Goal: Task Accomplishment & Management: Use online tool/utility

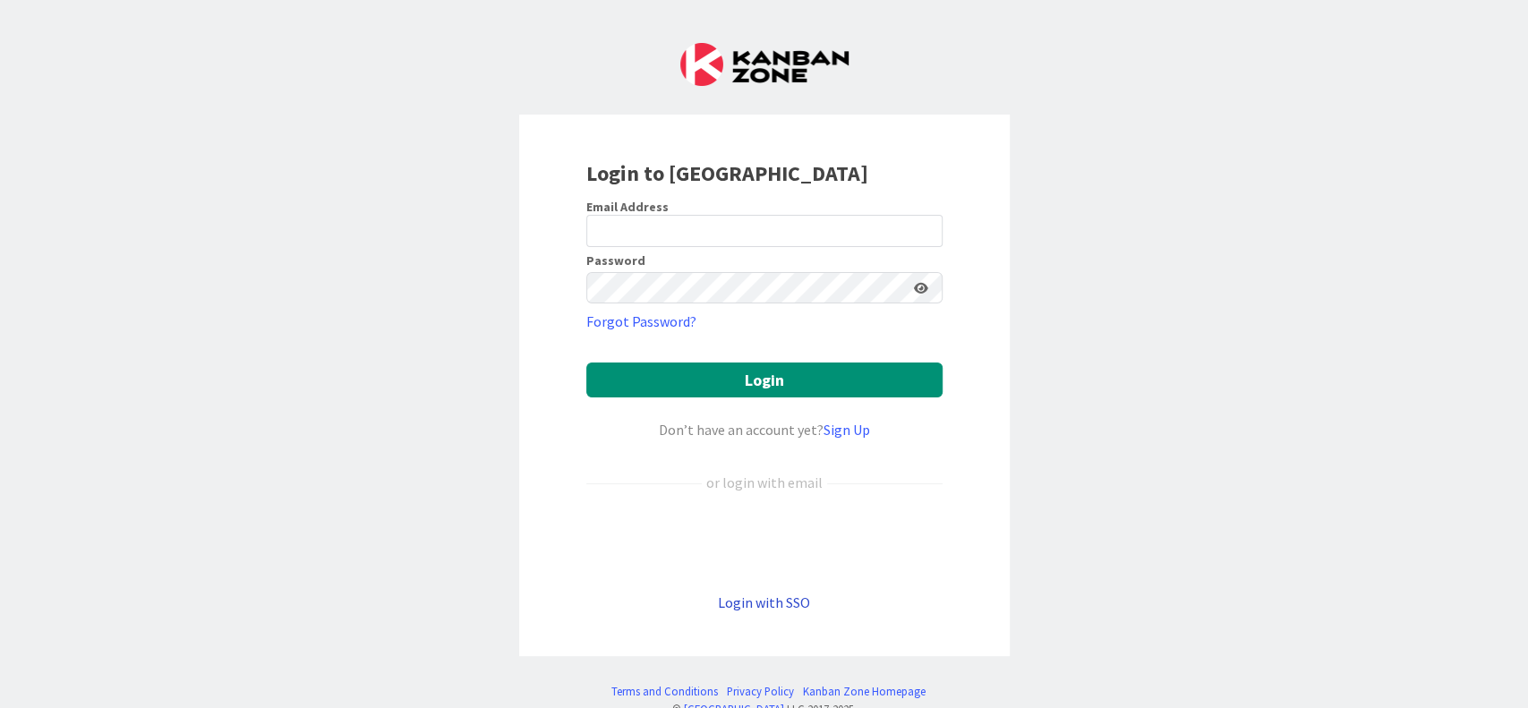
click at [774, 598] on link "Login with SSO" at bounding box center [764, 602] width 92 height 18
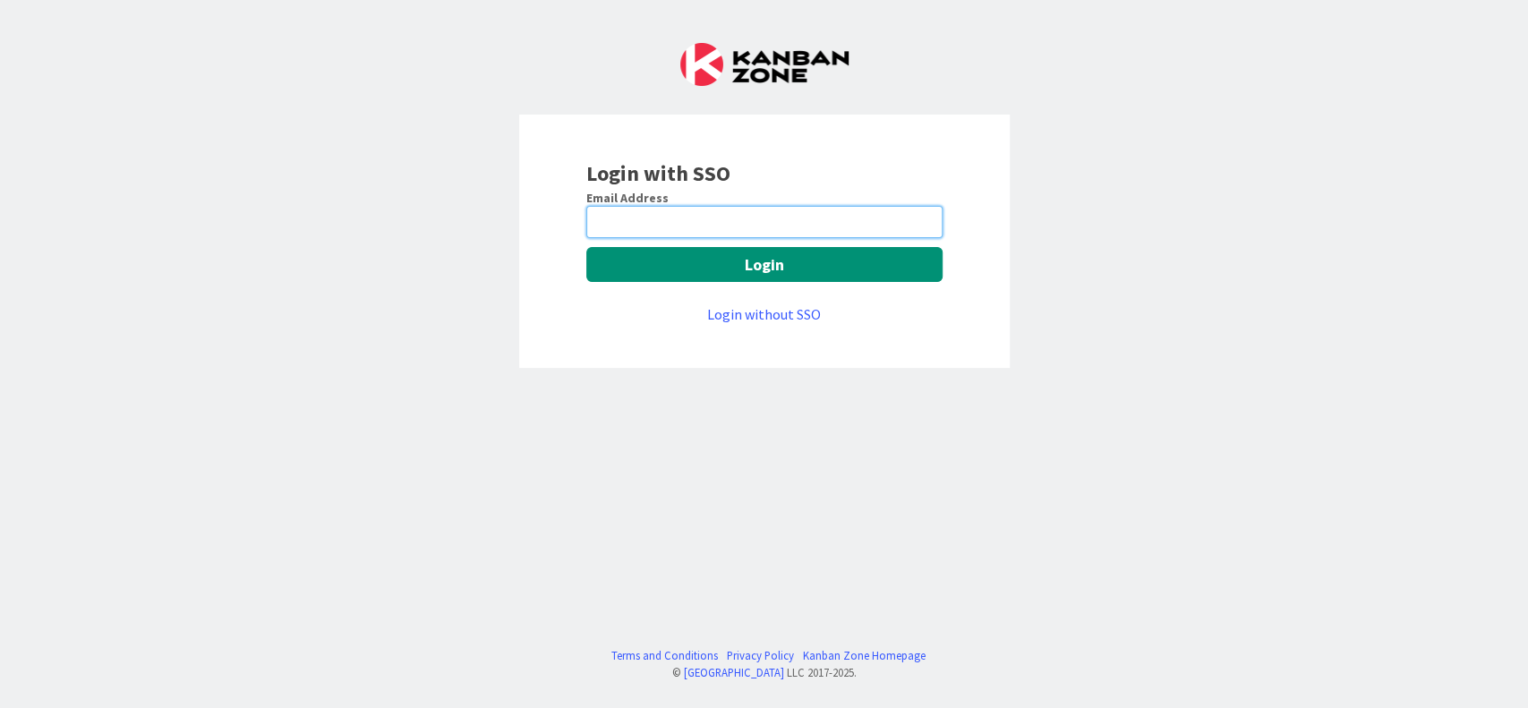
click at [710, 227] on input "email" at bounding box center [764, 222] width 356 height 32
type input "[PERSON_NAME][EMAIL_ADDRESS][PERSON_NAME][DOMAIN_NAME]"
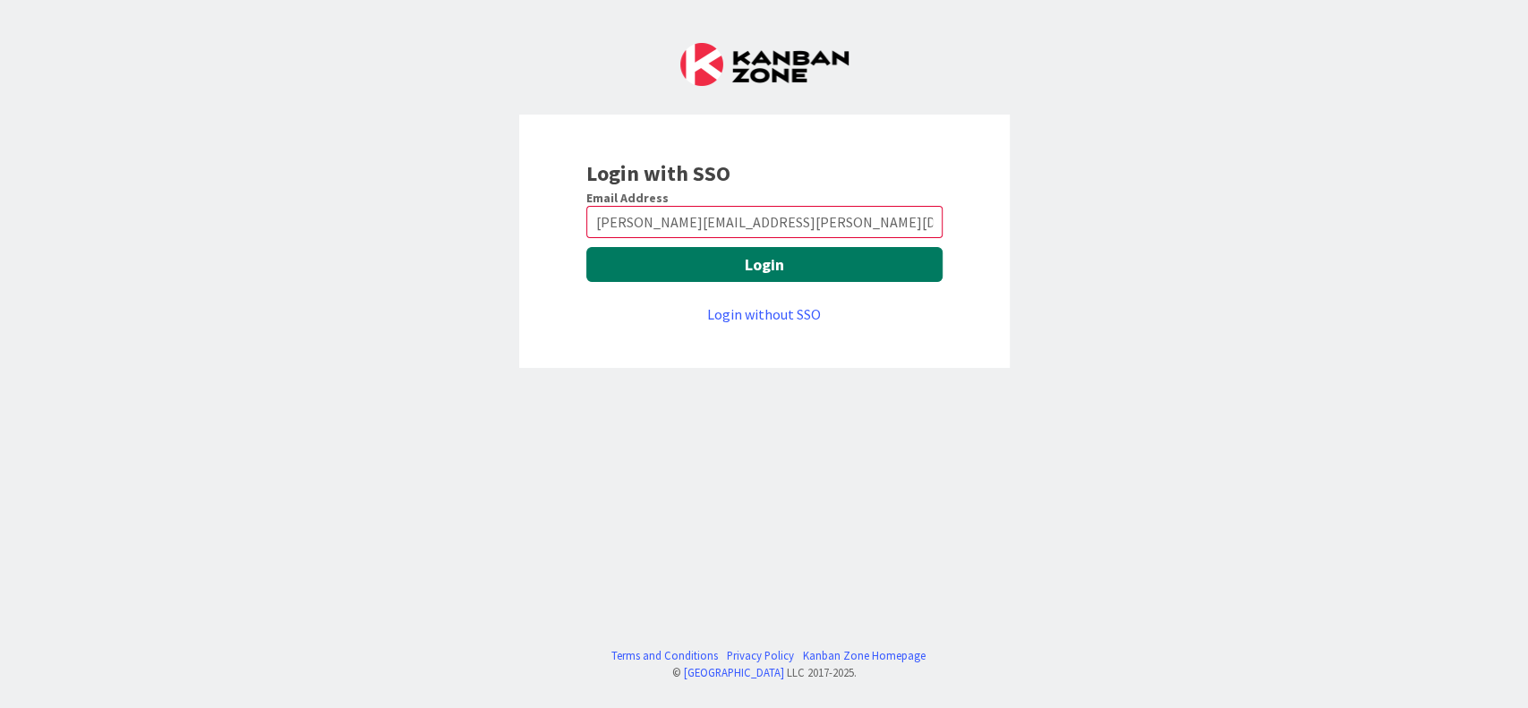
click at [801, 261] on button "Login" at bounding box center [764, 264] width 356 height 35
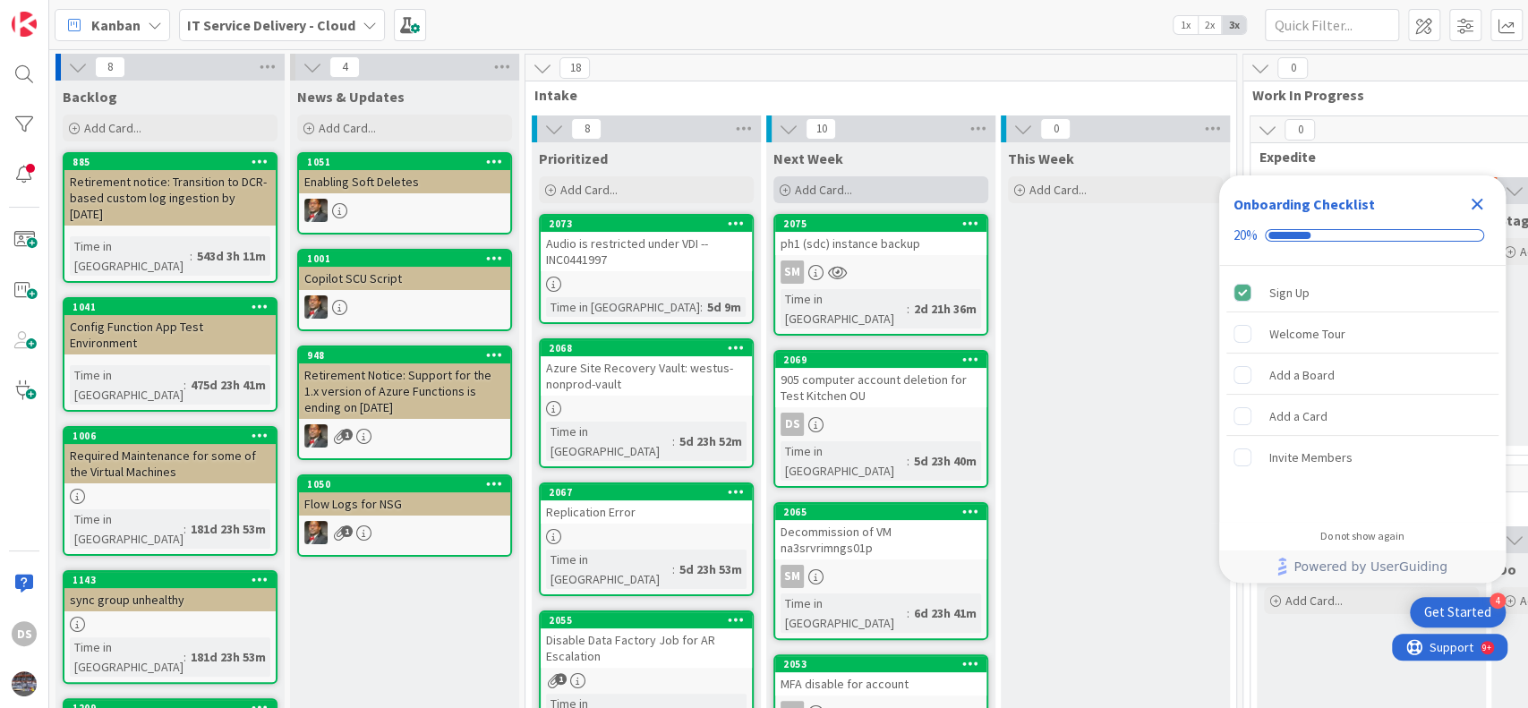
click at [832, 184] on span "Add Card..." at bounding box center [823, 190] width 57 height 16
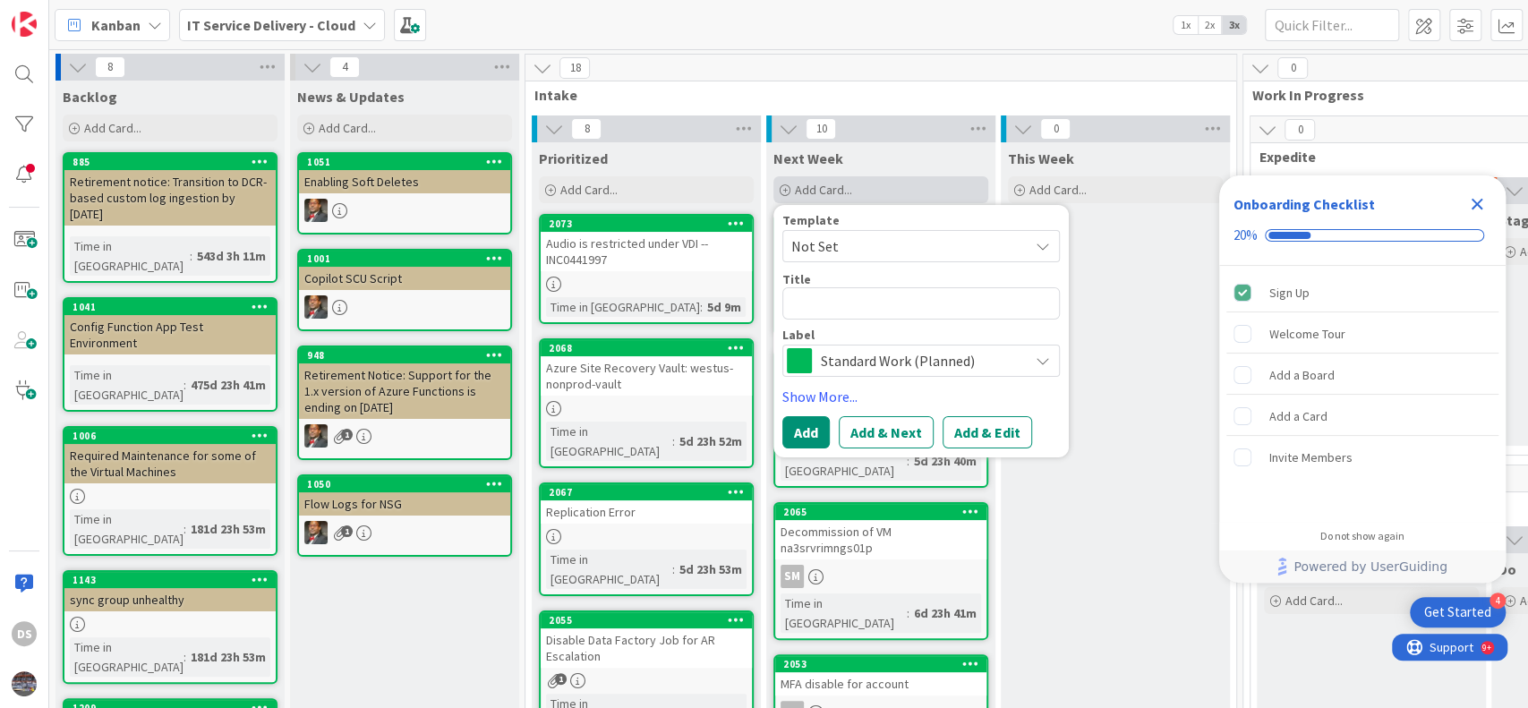
type textarea "x"
type textarea "w"
type textarea "x"
type textarea "wo"
type textarea "x"
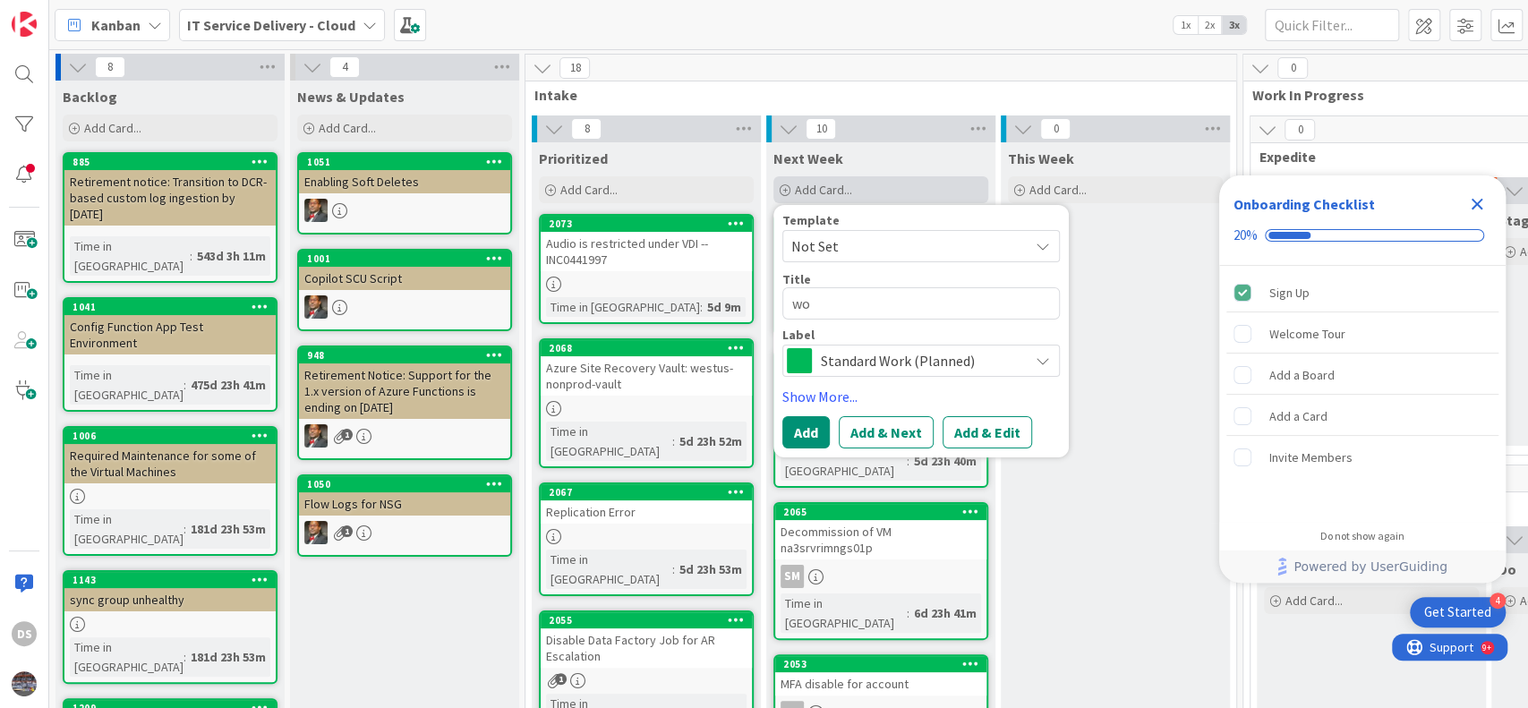
type textarea "wor"
type textarea "x"
type textarea "work"
type textarea "x"
type textarea "workd"
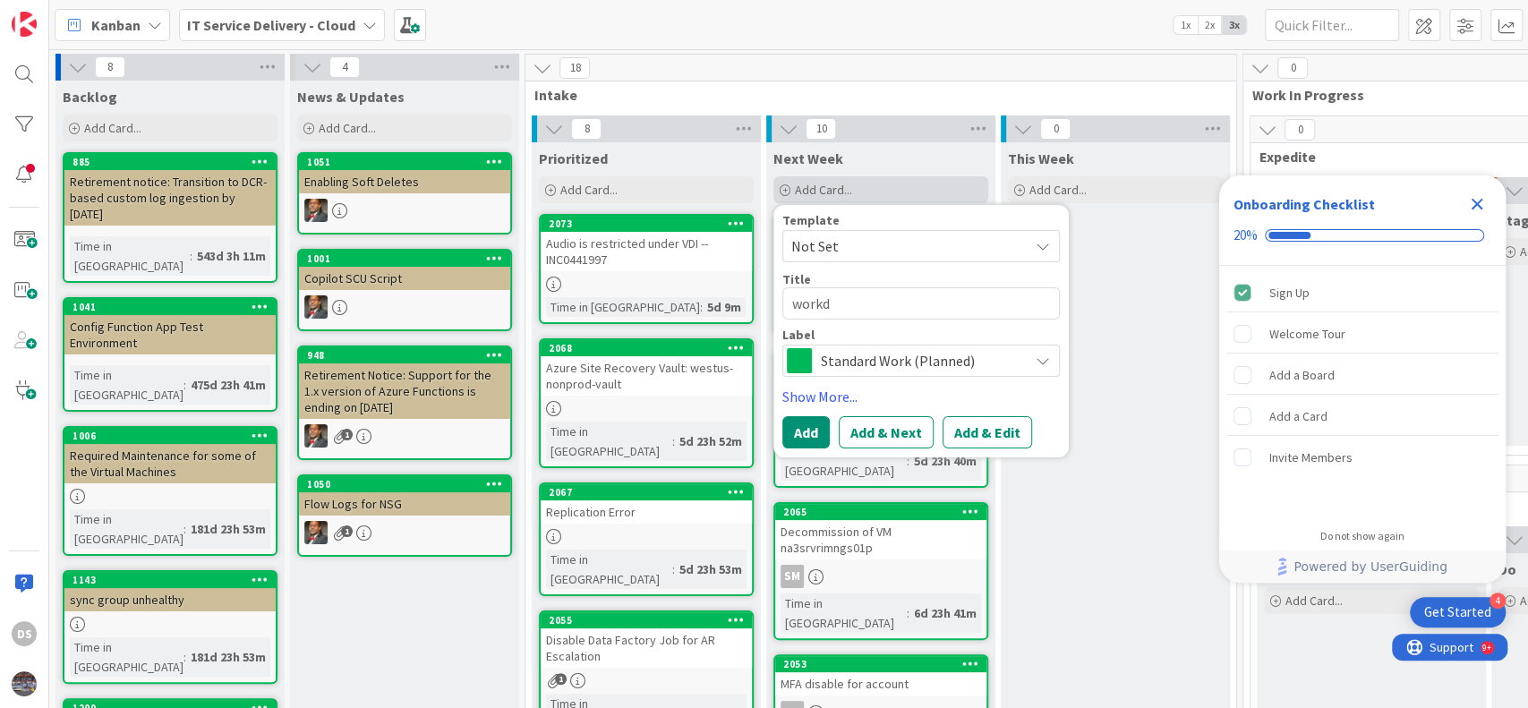
type textarea "x"
type textarea "workda"
type textarea "x"
type textarea "workday"
type textarea "x"
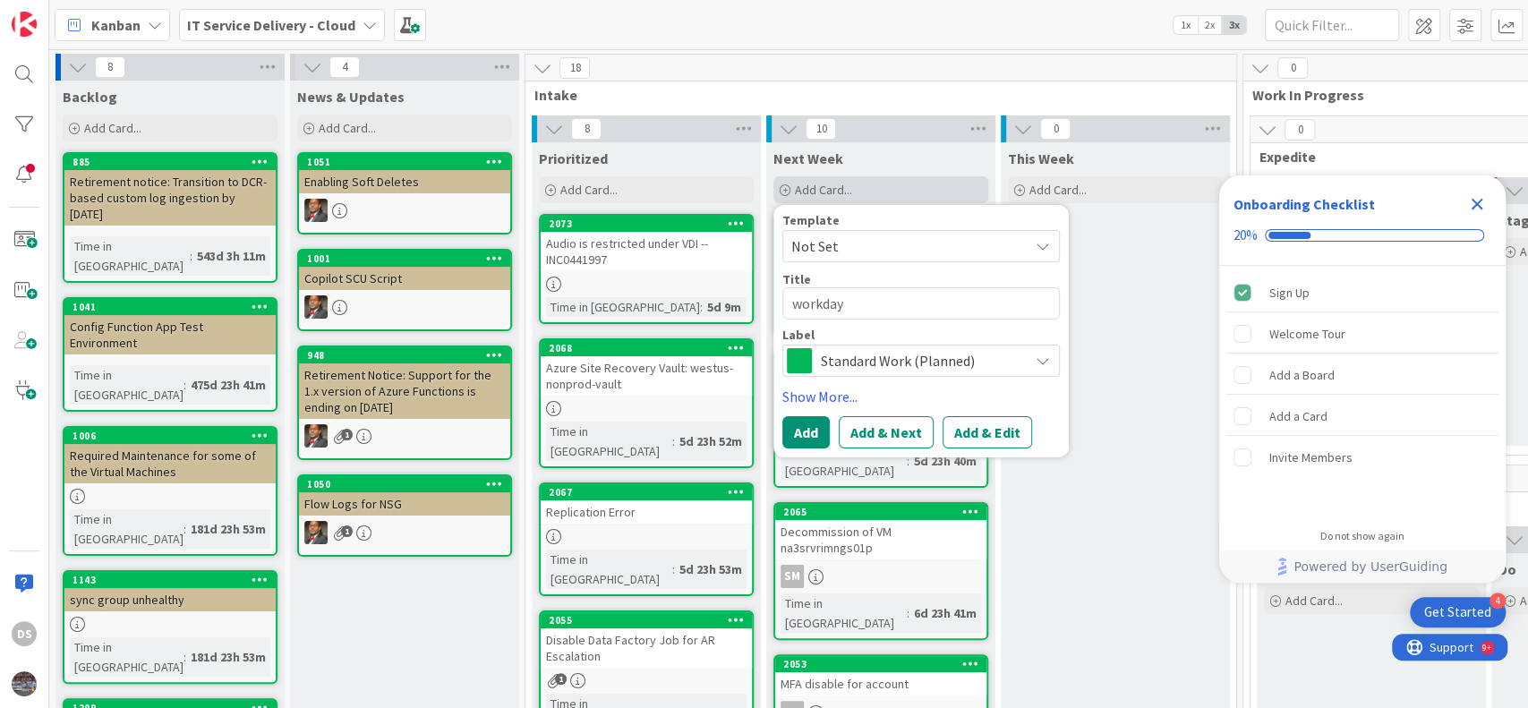
type textarea "workday"
type textarea "x"
type textarea "workday m"
type textarea "x"
type textarea "workday mr"
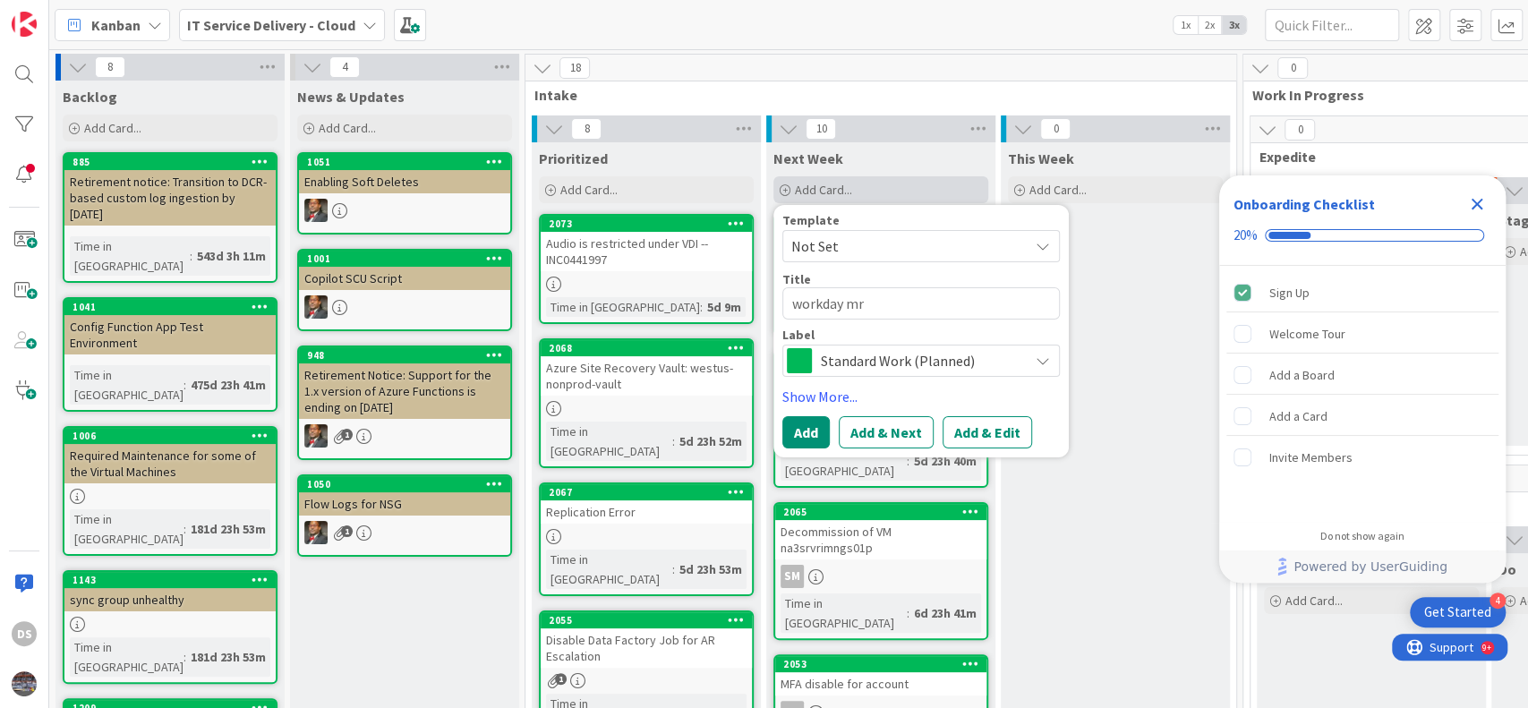
type textarea "x"
type textarea "workday mrc"
type textarea "x"
type textarea "workday mrcg"
type textarea "x"
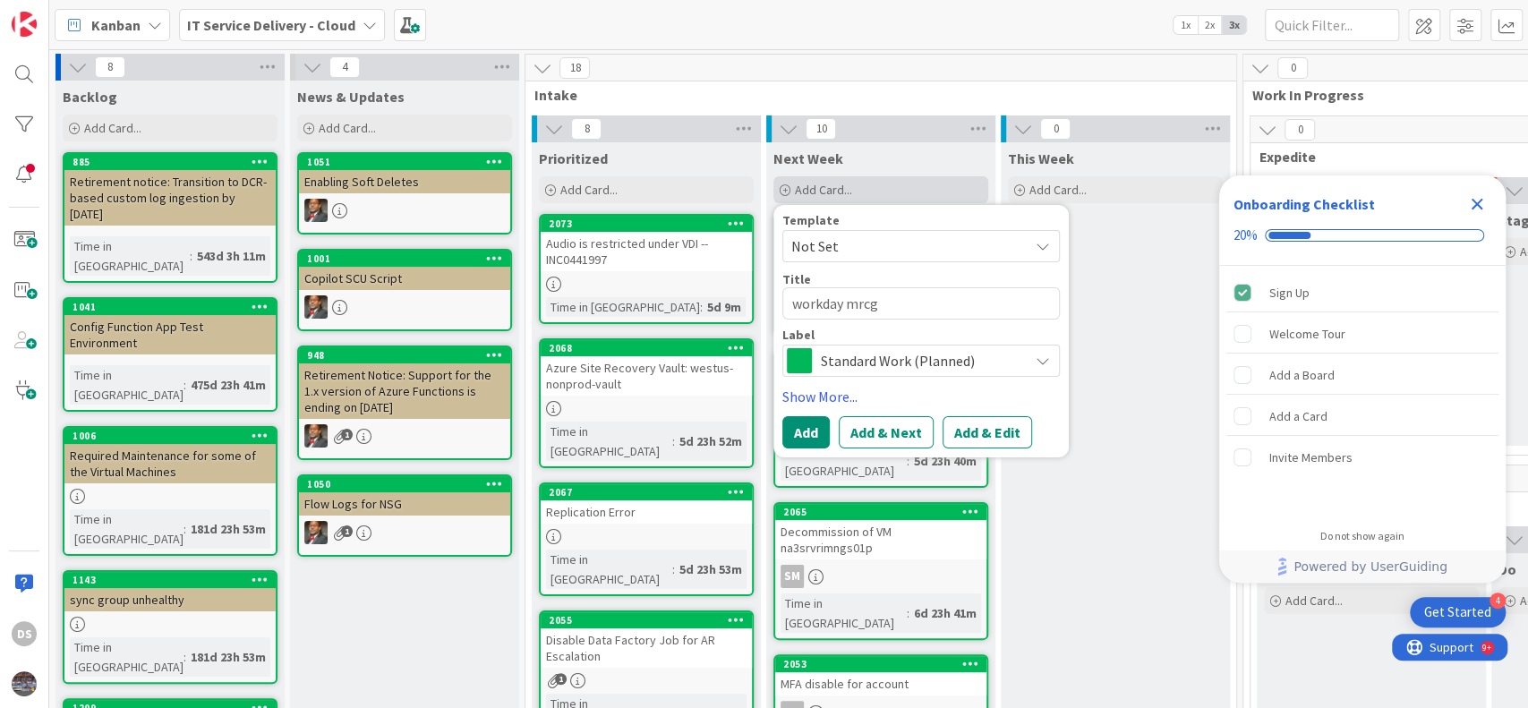
type textarea "workday mrcgl"
type textarea "x"
type textarea "workday mrcglo"
type textarea "x"
type textarea "workday mrcglob"
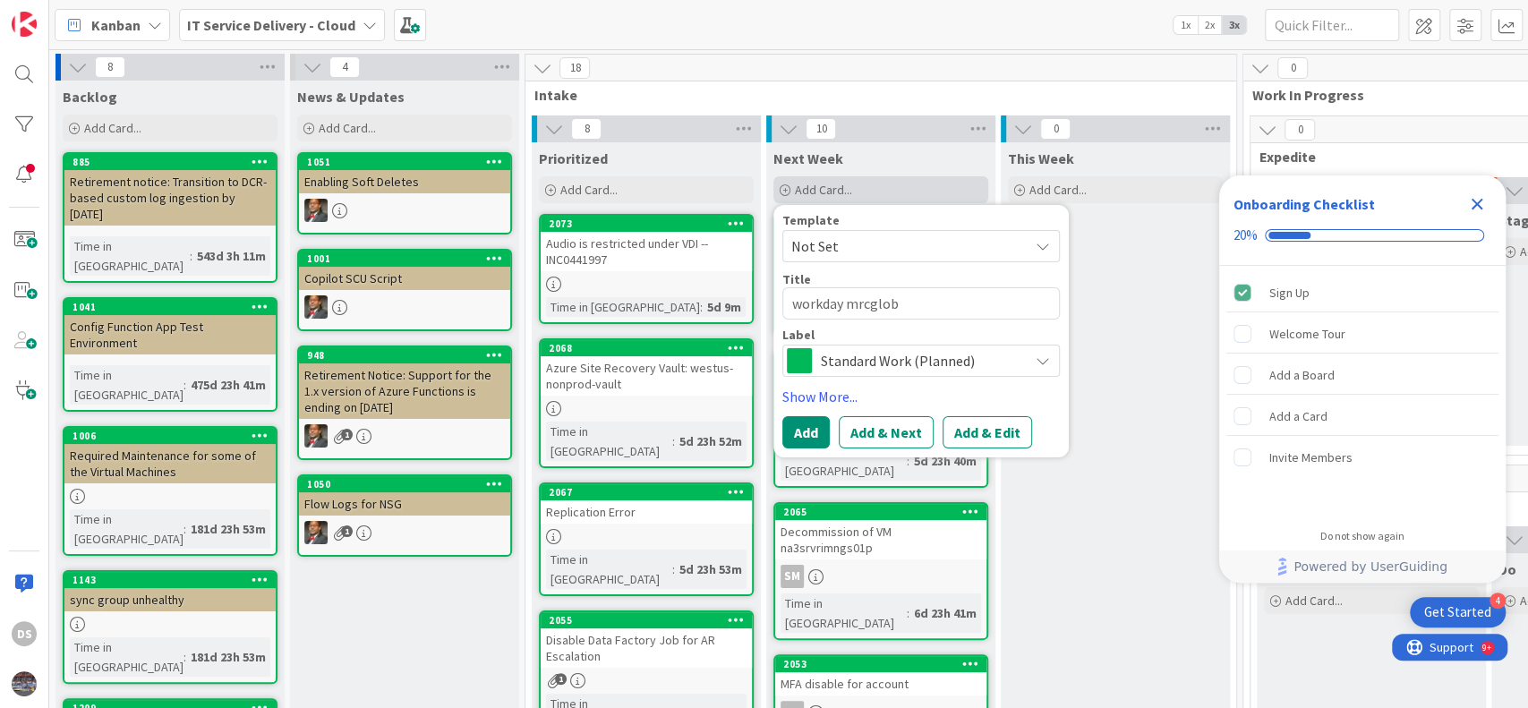
type textarea "x"
type textarea "workday mrcgloba"
type textarea "x"
type textarea "workday mrcglobal"
type textarea "x"
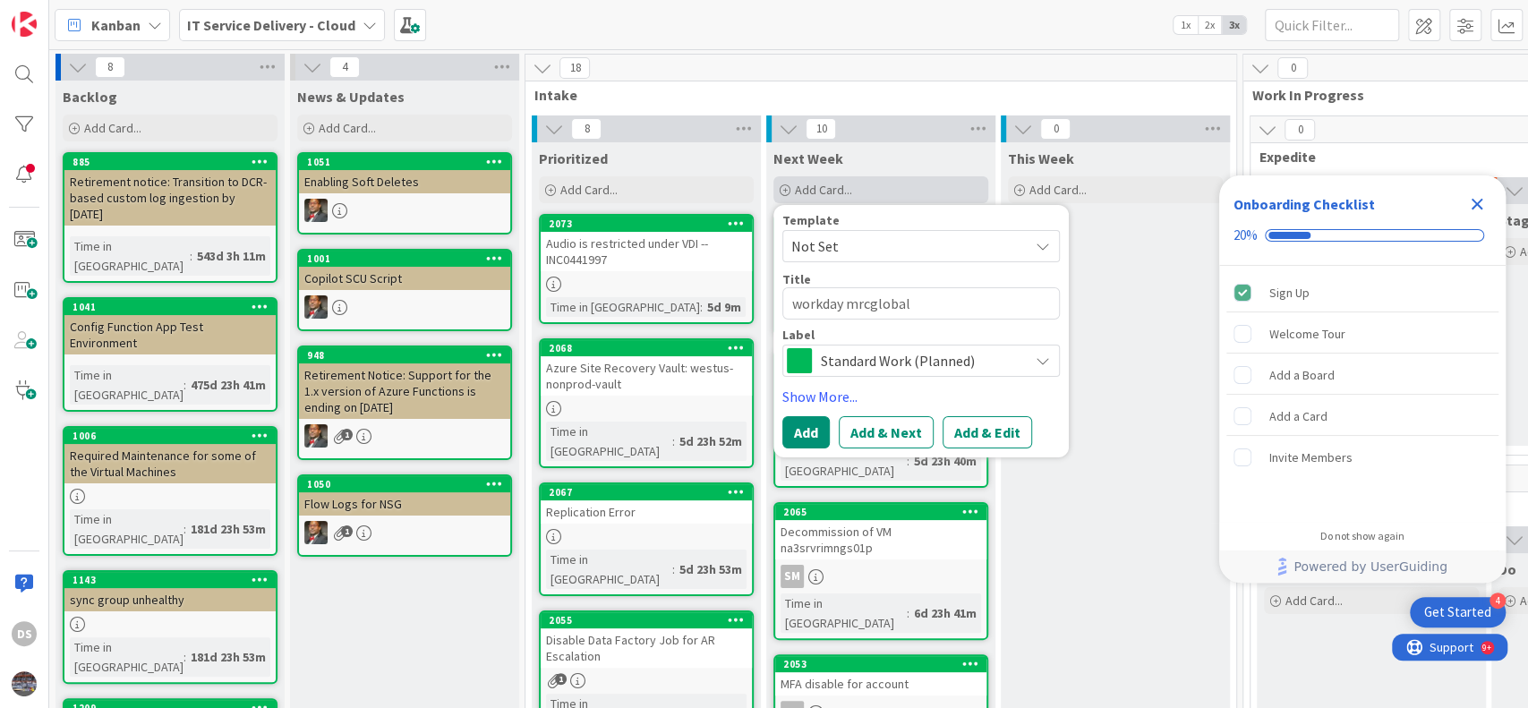
type textarea "workday mrcglobal1"
type textarea "x"
type textarea "workday mrcglobal1/"
type textarea "x"
type textarea "workday mrcglobal1/2/"
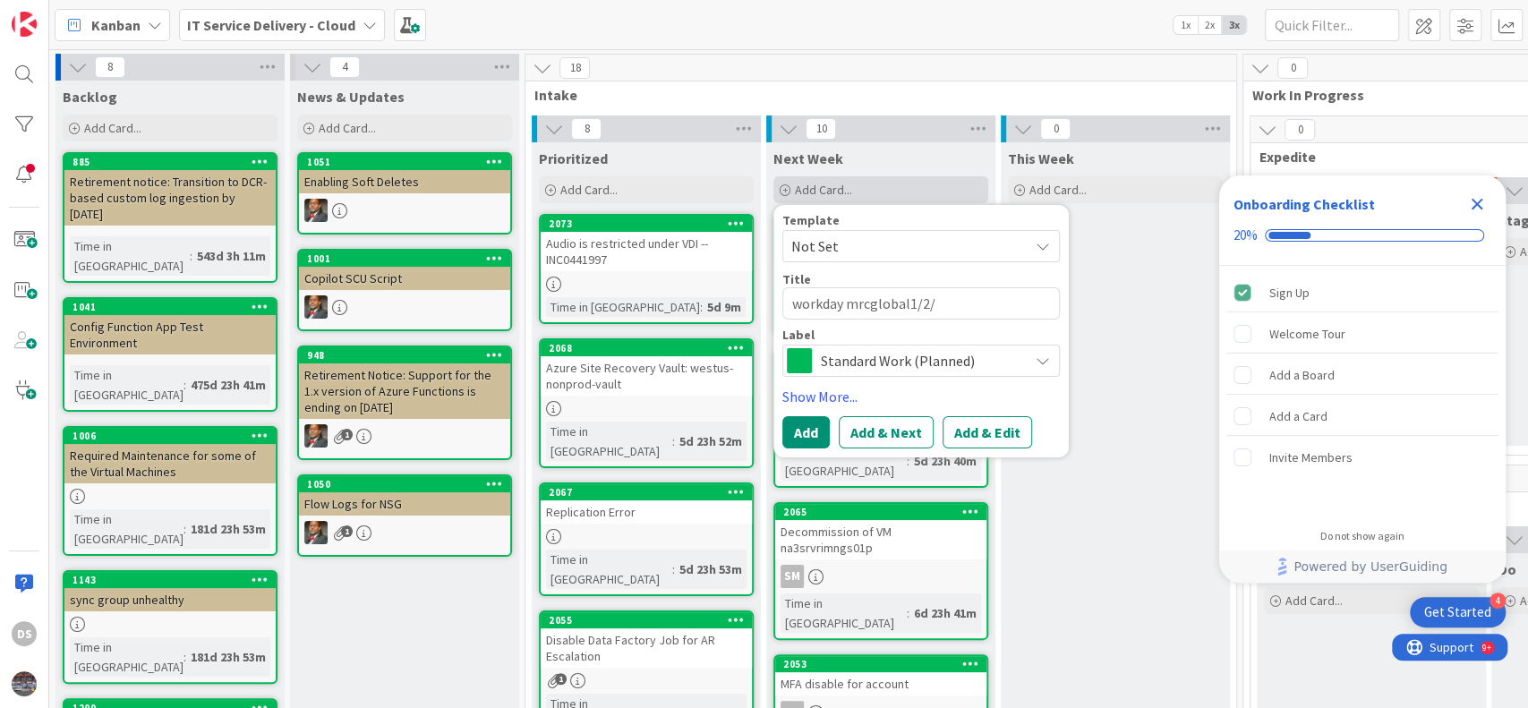
type textarea "x"
type textarea "workday mrcglobal1/2/4"
type textarea "x"
type textarea "workday mrcglobal1/2/4"
type textarea "x"
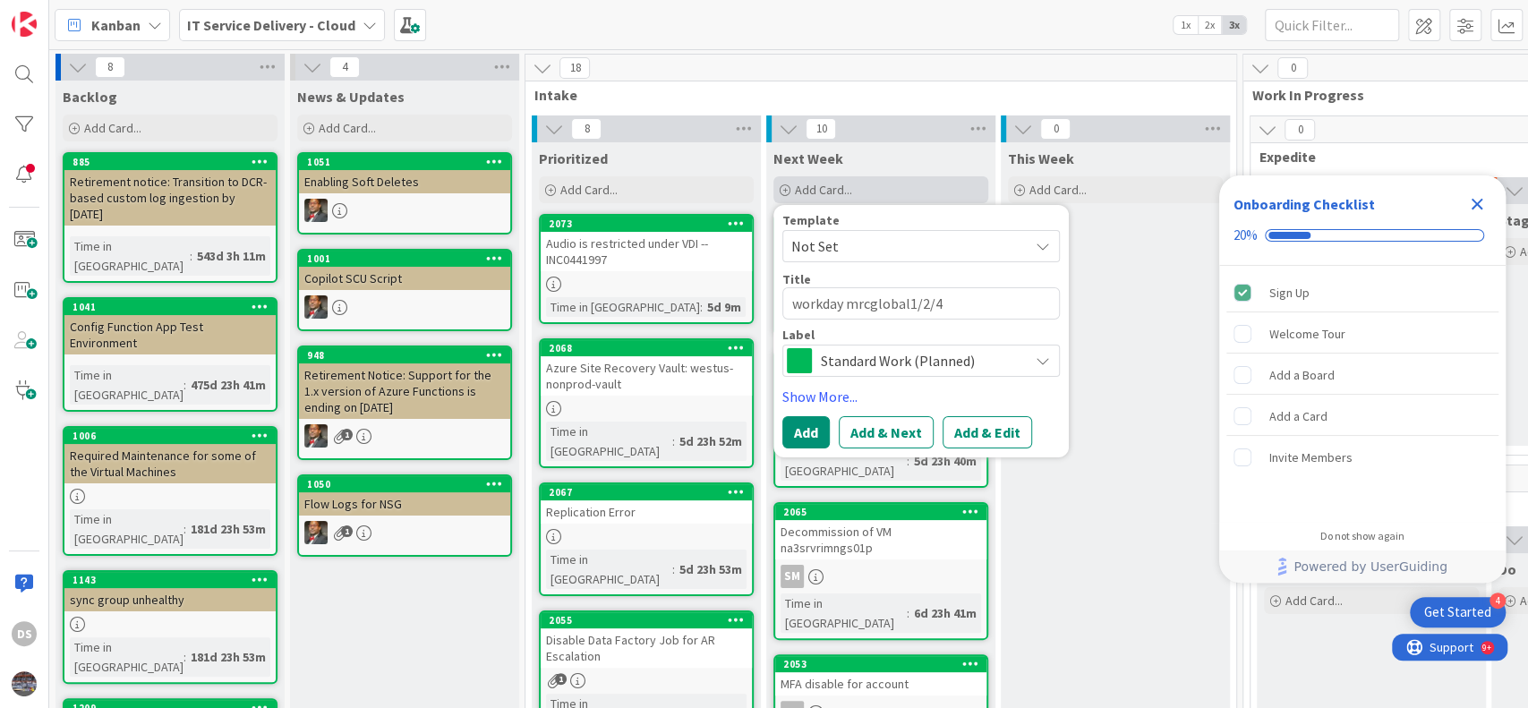
type textarea "workday mrcglobal1/2/4 m"
type textarea "x"
type textarea "workday mrcglobal1/2/4 mi"
type textarea "x"
type textarea "workday mrcglobal1/2/4 mig"
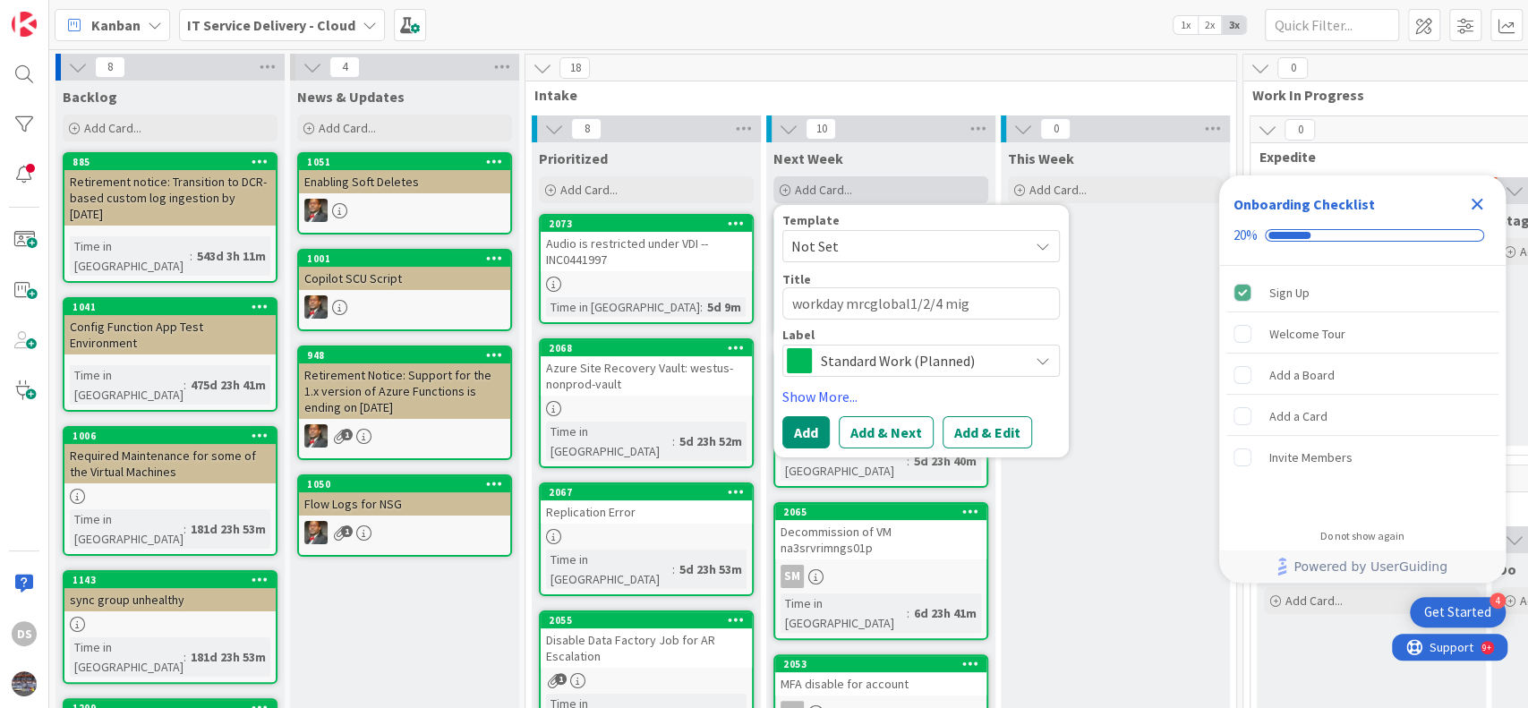
type textarea "x"
type textarea "workday mrcglobal1/2/4 migr"
type textarea "x"
type textarea "workday mrcglobal1/2/4 migra"
type textarea "x"
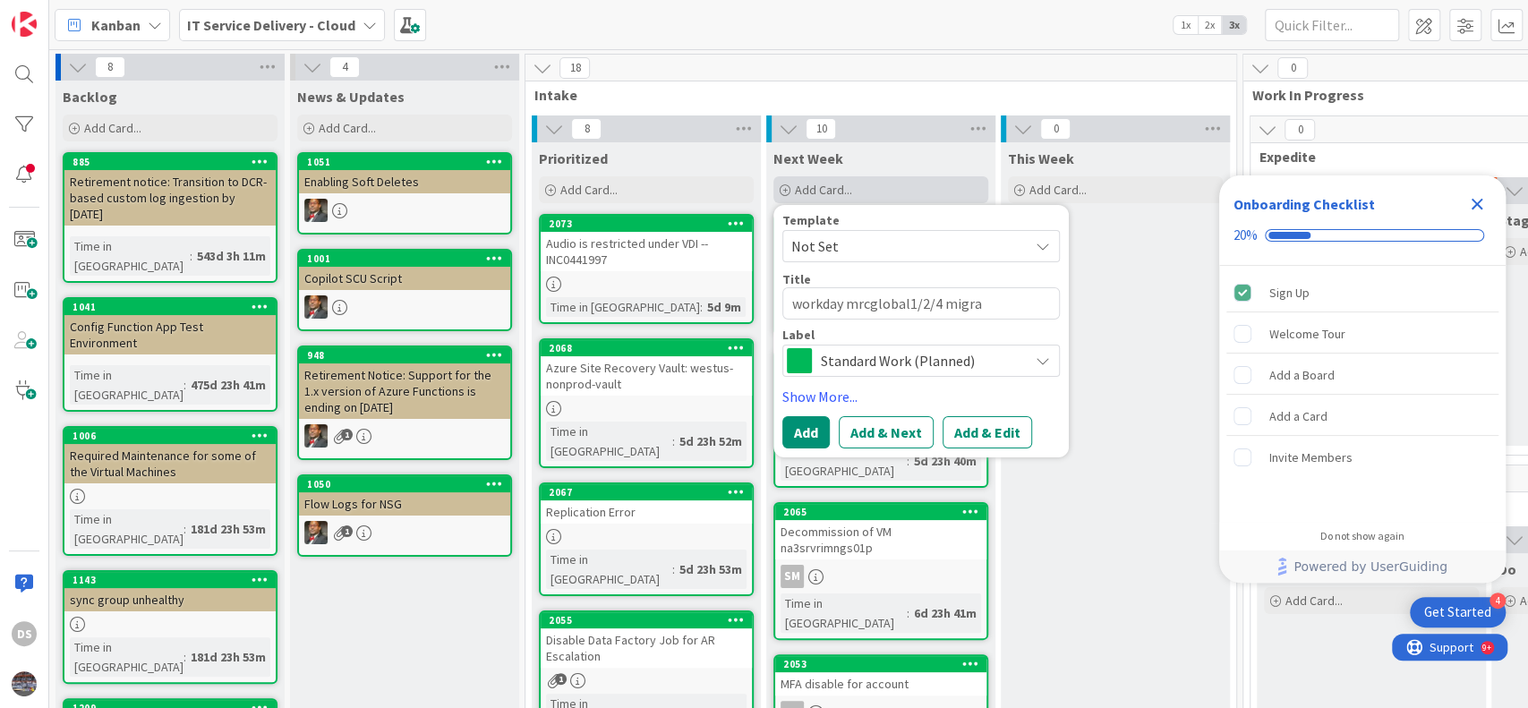
type textarea "workday mrcglobal1/2/4 migrat"
type textarea "x"
type textarea "workday mrcglobal1/2/4 migrati"
type textarea "x"
type textarea "workday mrcglobal1/2/4 migratio"
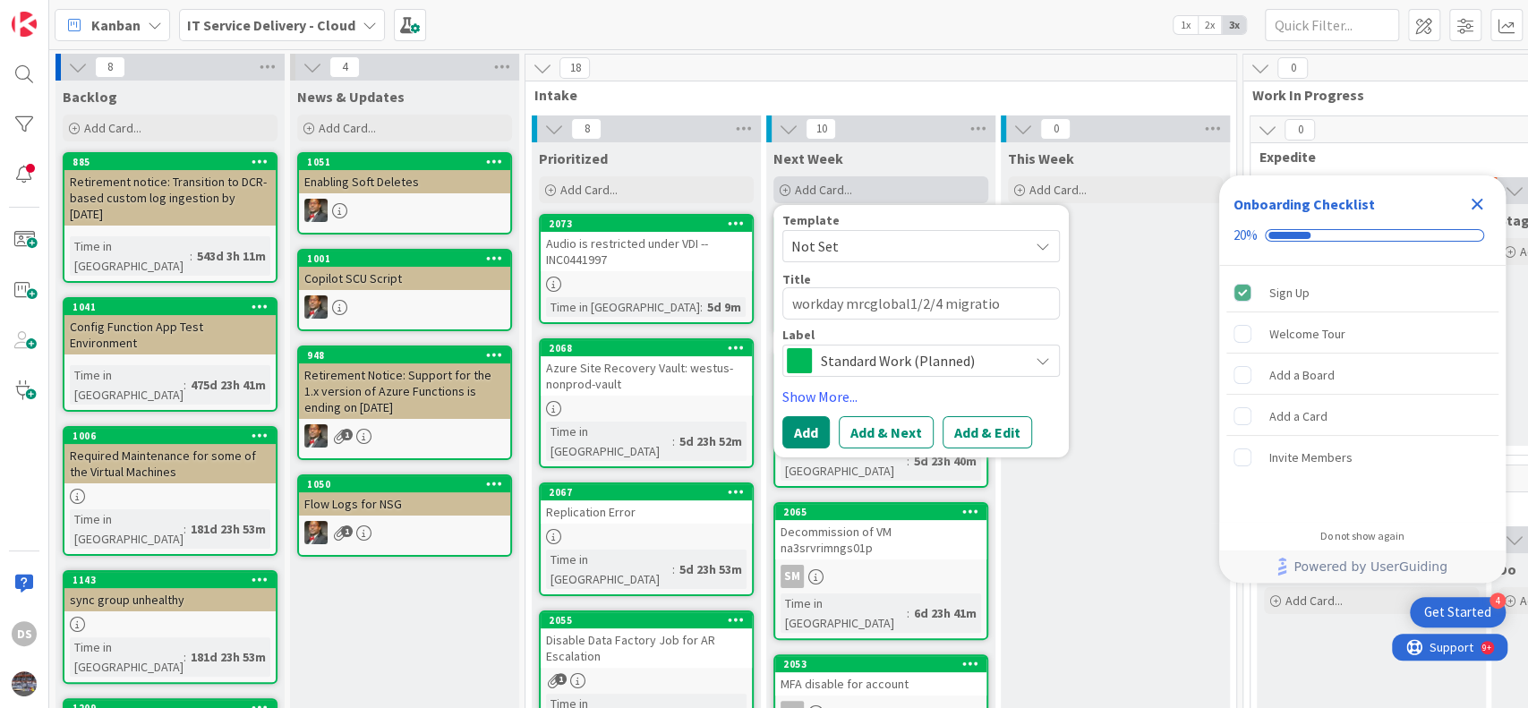
type textarea "x"
type textarea "workday mrcglobal1/2/4 migration"
click at [977, 433] on button "Add & Edit" at bounding box center [987, 432] width 90 height 32
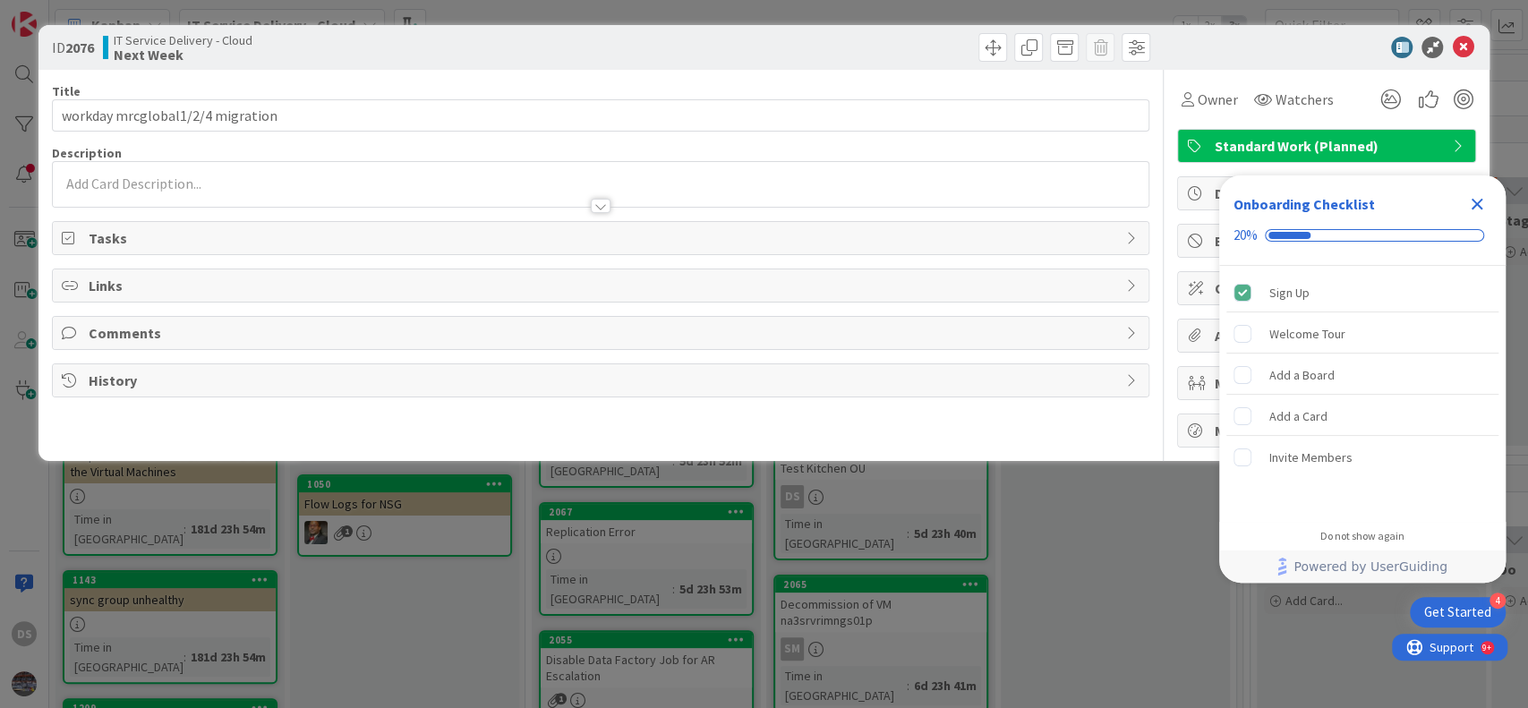
click at [240, 175] on div at bounding box center [601, 184] width 1096 height 45
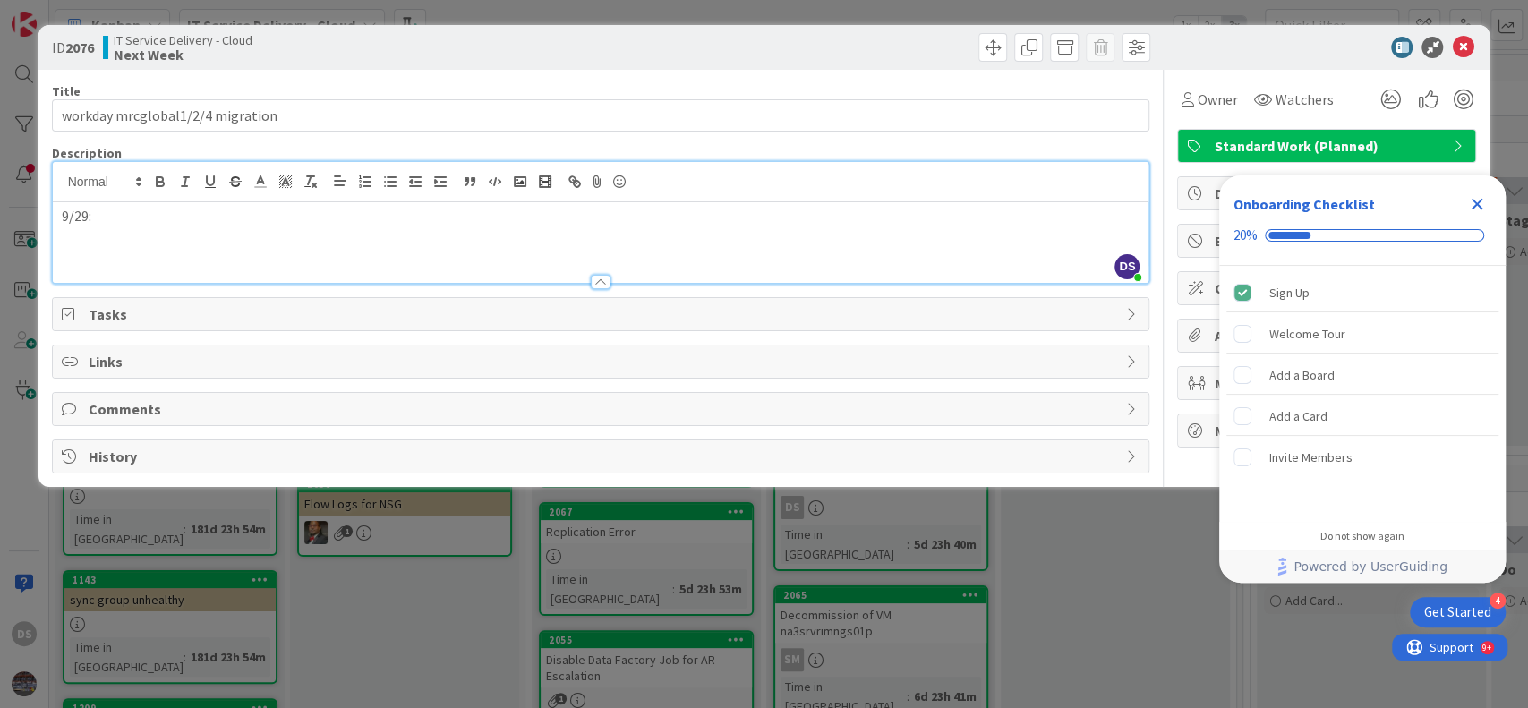
click at [1478, 203] on icon "Close Checklist" at bounding box center [1477, 205] width 12 height 12
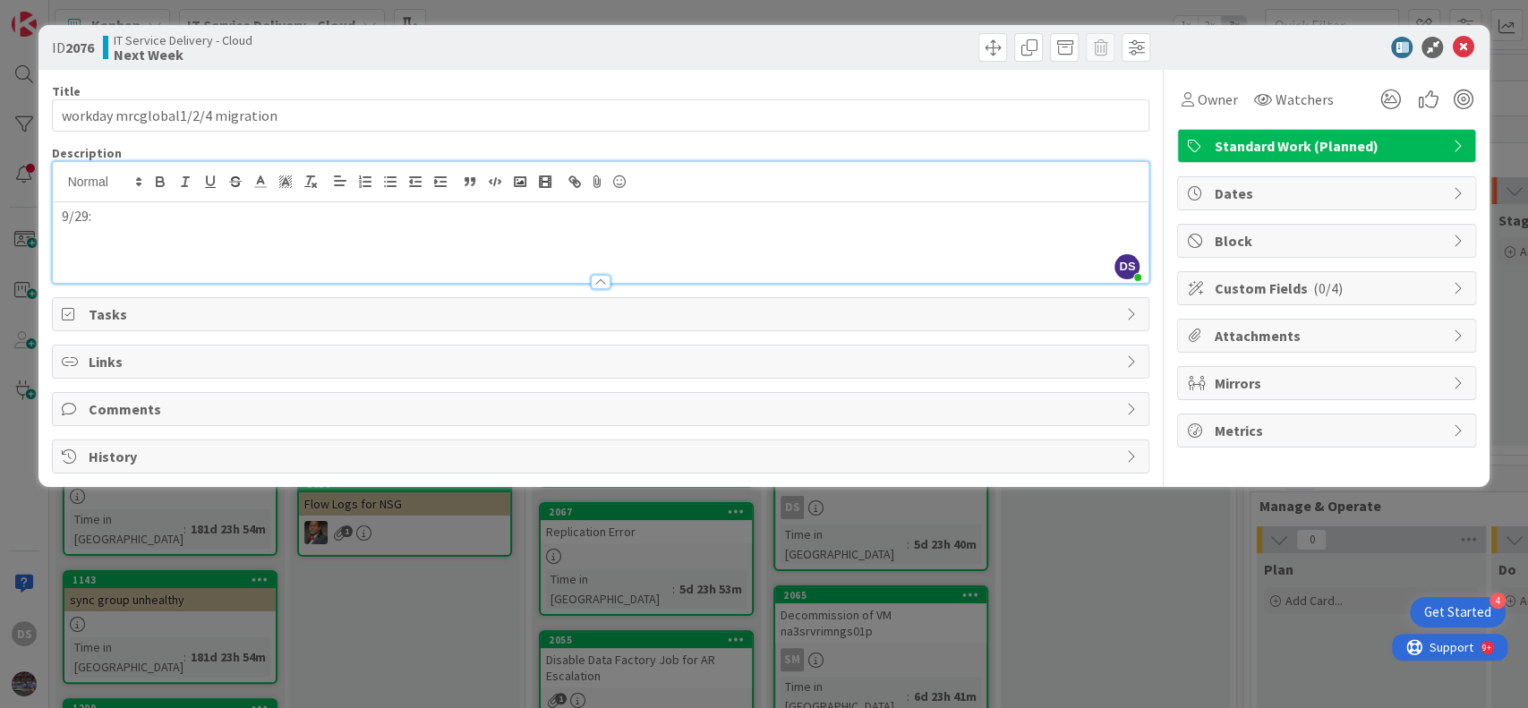
click at [319, 216] on p "9/29:" at bounding box center [601, 216] width 1079 height 21
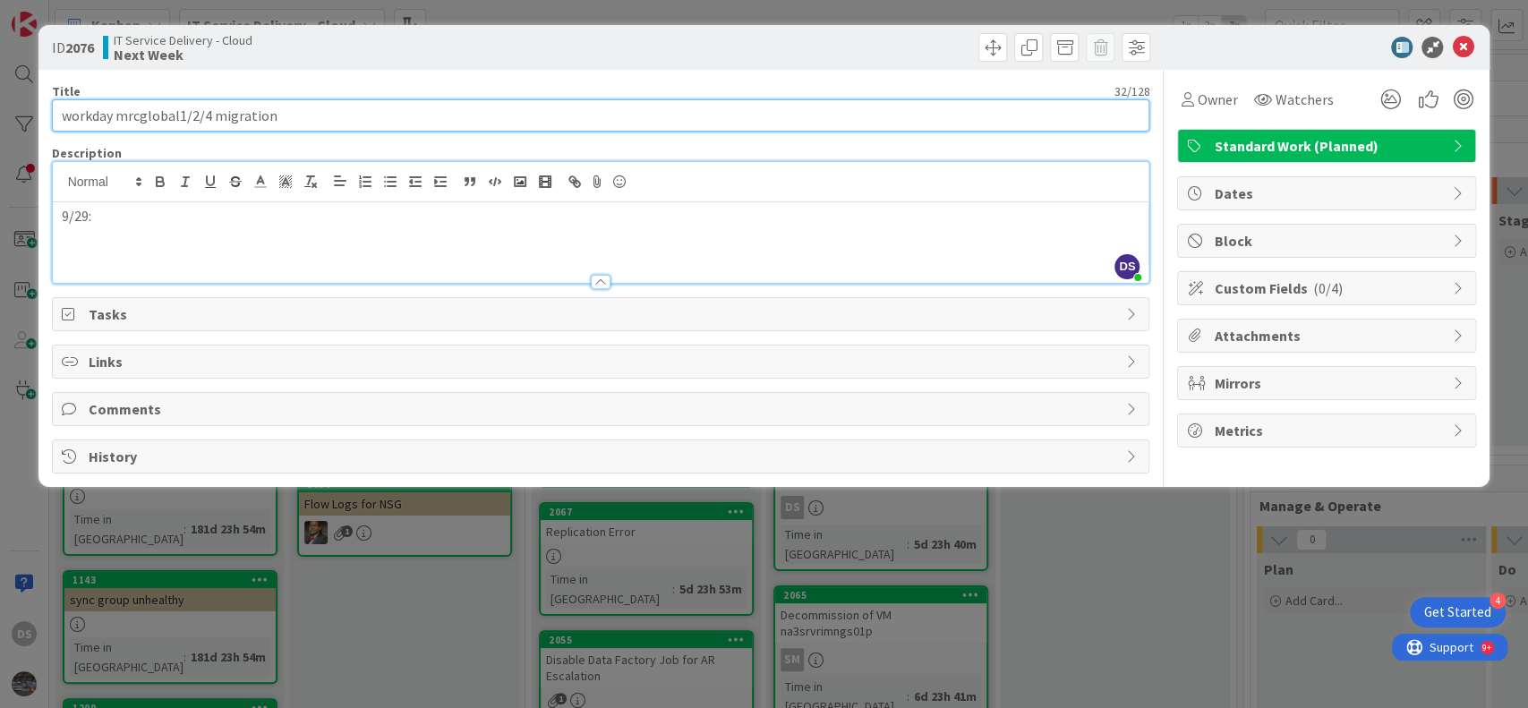
click at [71, 113] on input "workday mrcglobal1/2/4 migration" at bounding box center [601, 115] width 1098 height 32
type input "Workday mrcglobal1/2/4 migration"
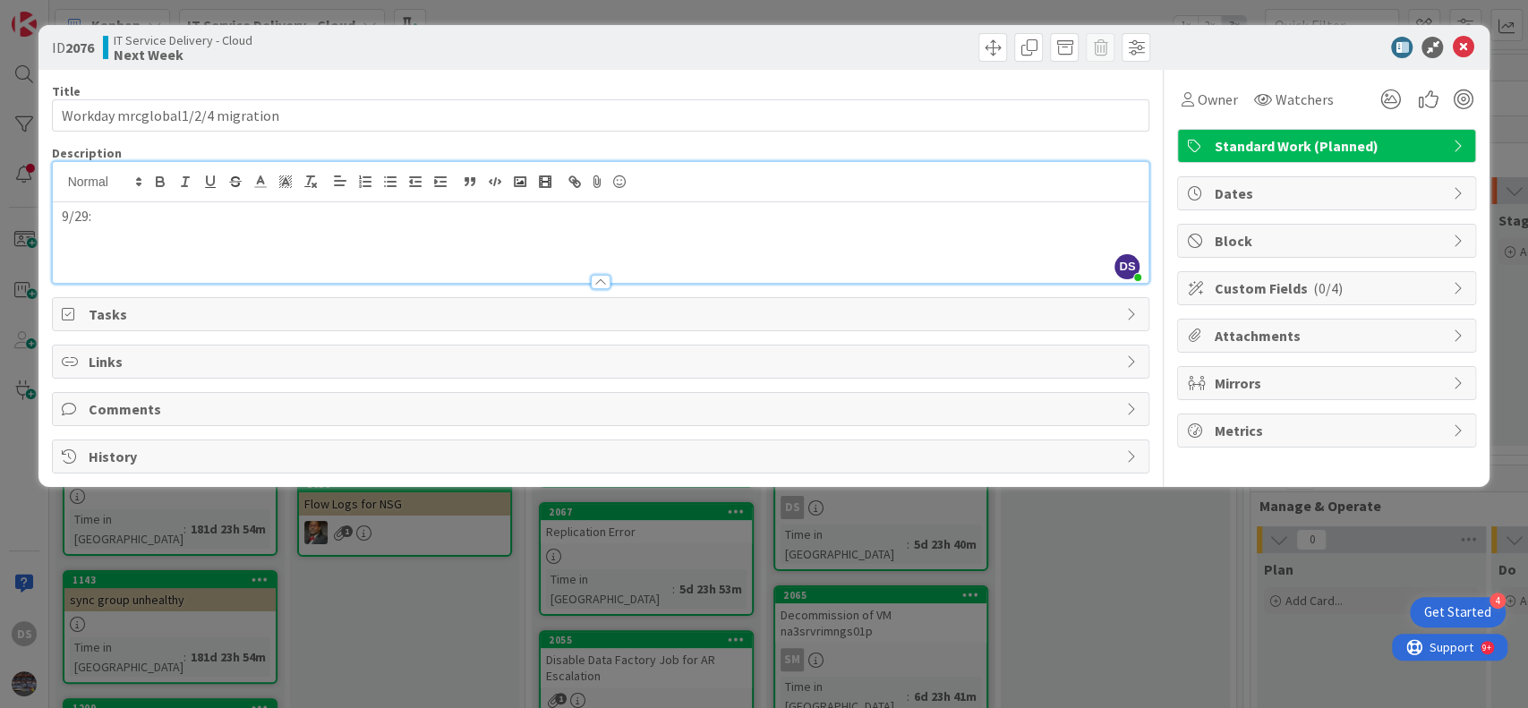
click at [115, 217] on p "9/29:" at bounding box center [601, 216] width 1079 height 21
click at [282, 218] on p "9/29: migration was completed succrssfully and tested" at bounding box center [601, 216] width 1079 height 21
click at [420, 208] on p "9/29: migration was completed sucessfully and tested" at bounding box center [601, 216] width 1079 height 21
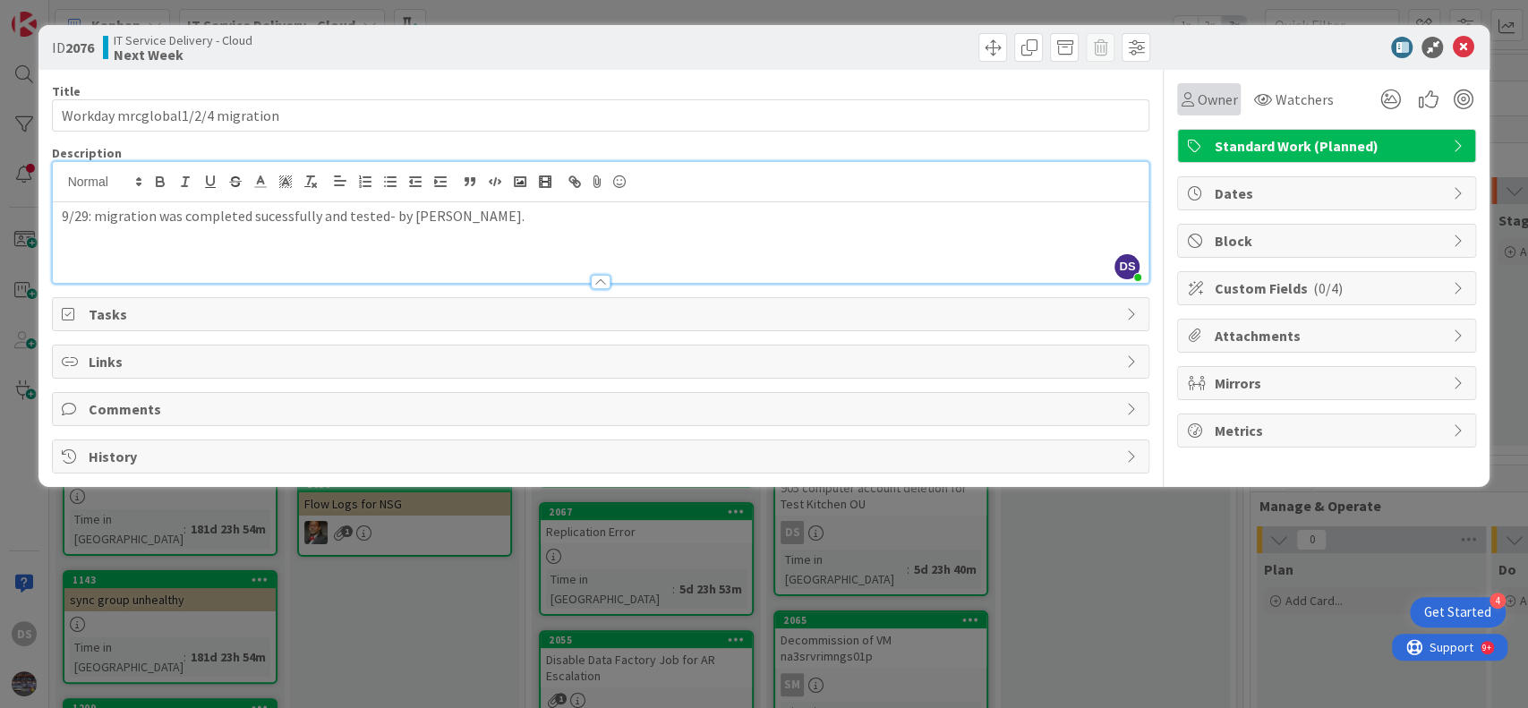
click at [1217, 107] on span "Owner" at bounding box center [1217, 99] width 40 height 21
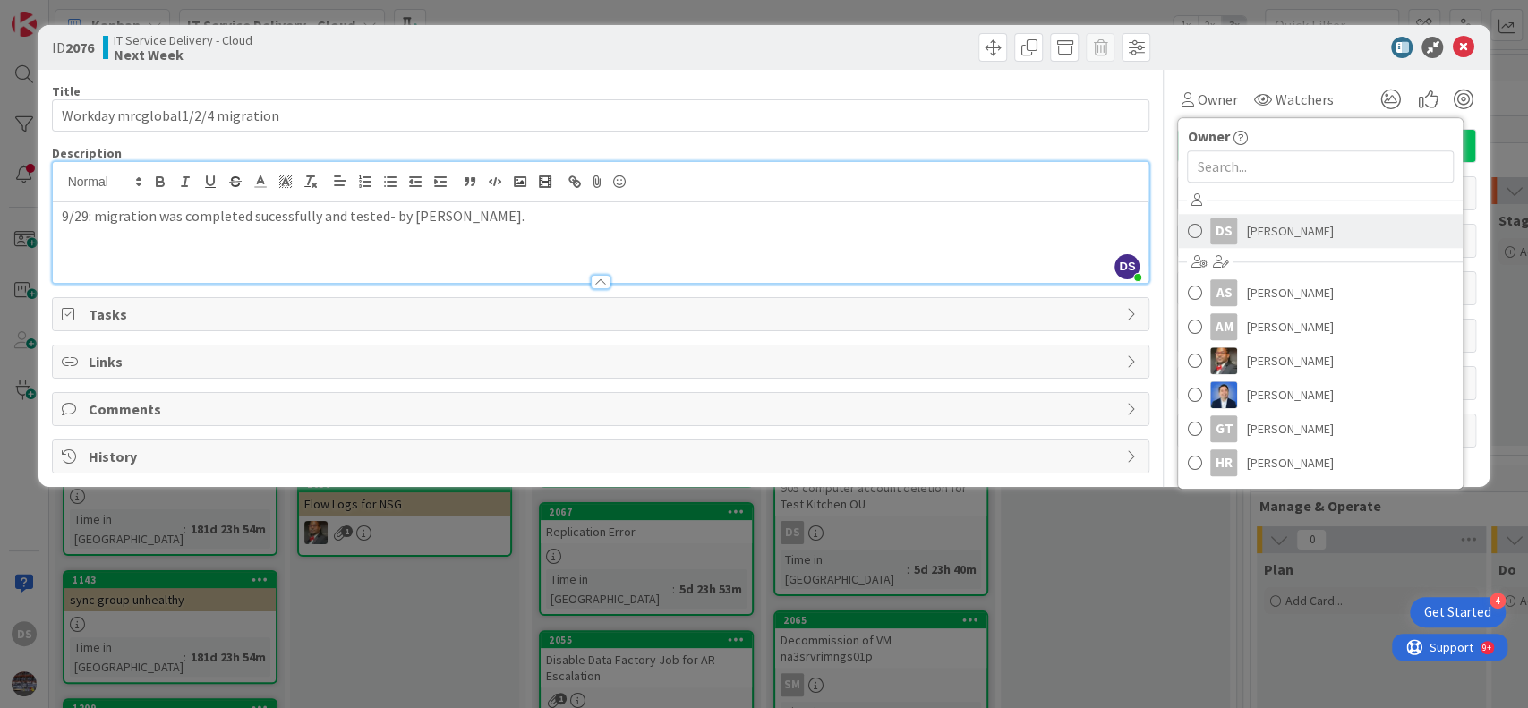
click at [1267, 221] on span "Digvijay Singh" at bounding box center [1289, 230] width 87 height 27
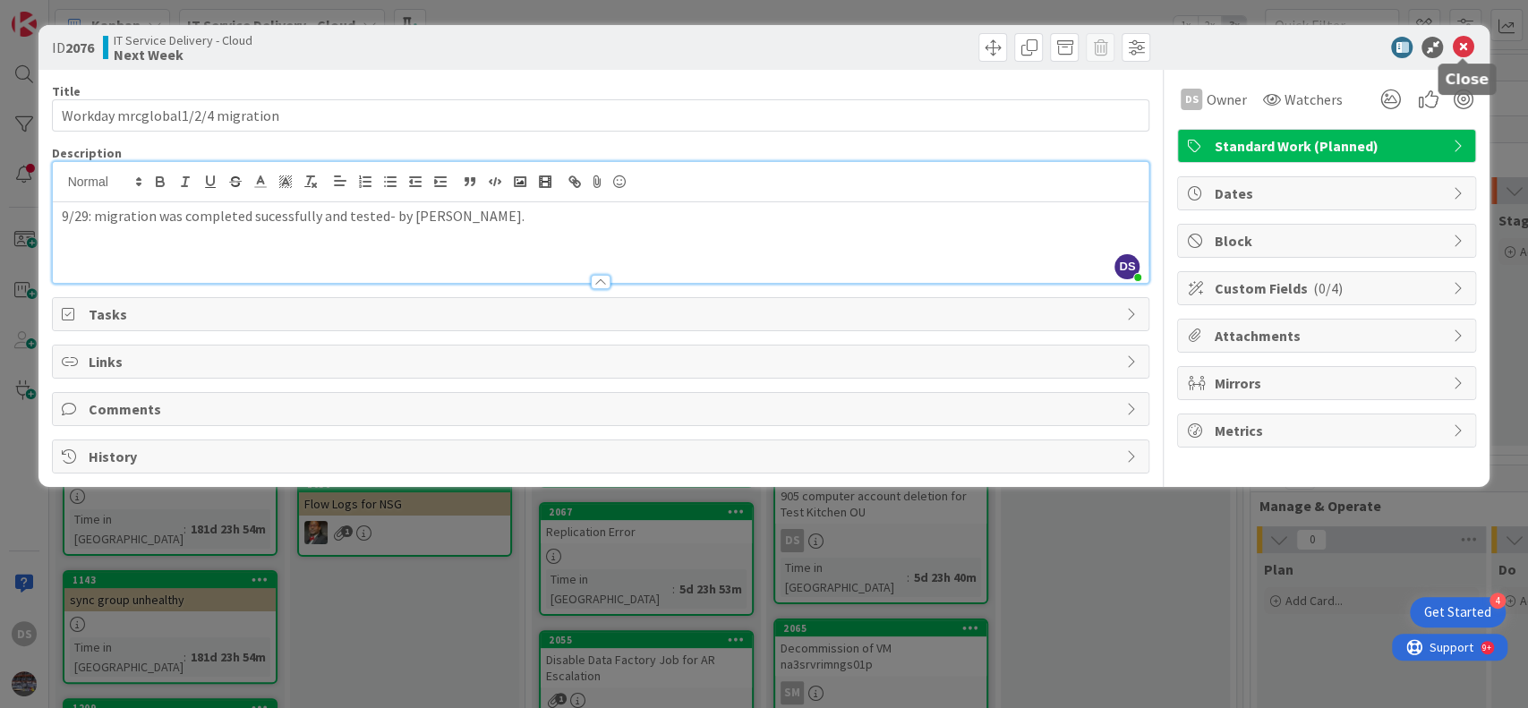
click at [1468, 41] on icon at bounding box center [1462, 47] width 21 height 21
